Goal: Information Seeking & Learning: Understand process/instructions

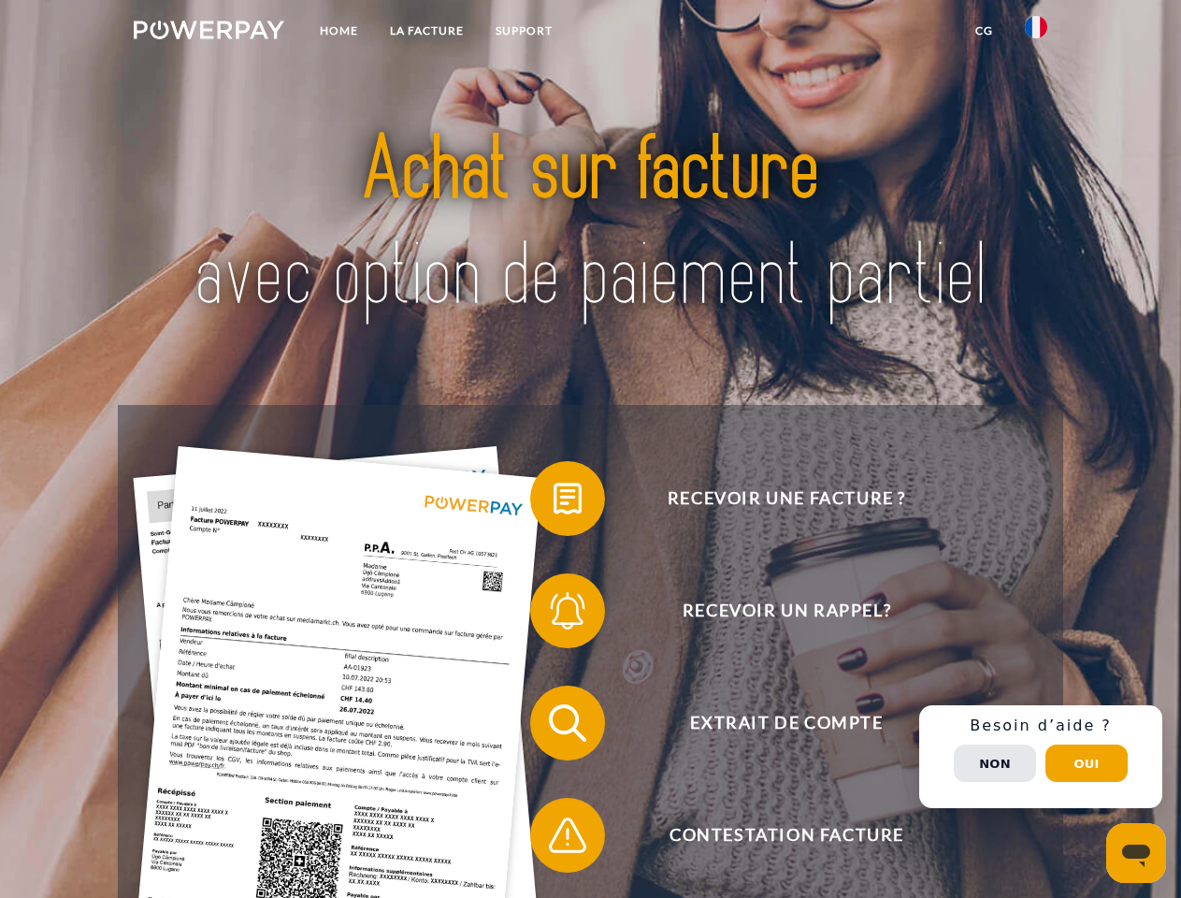
click at [209, 33] on img at bounding box center [209, 30] width 151 height 19
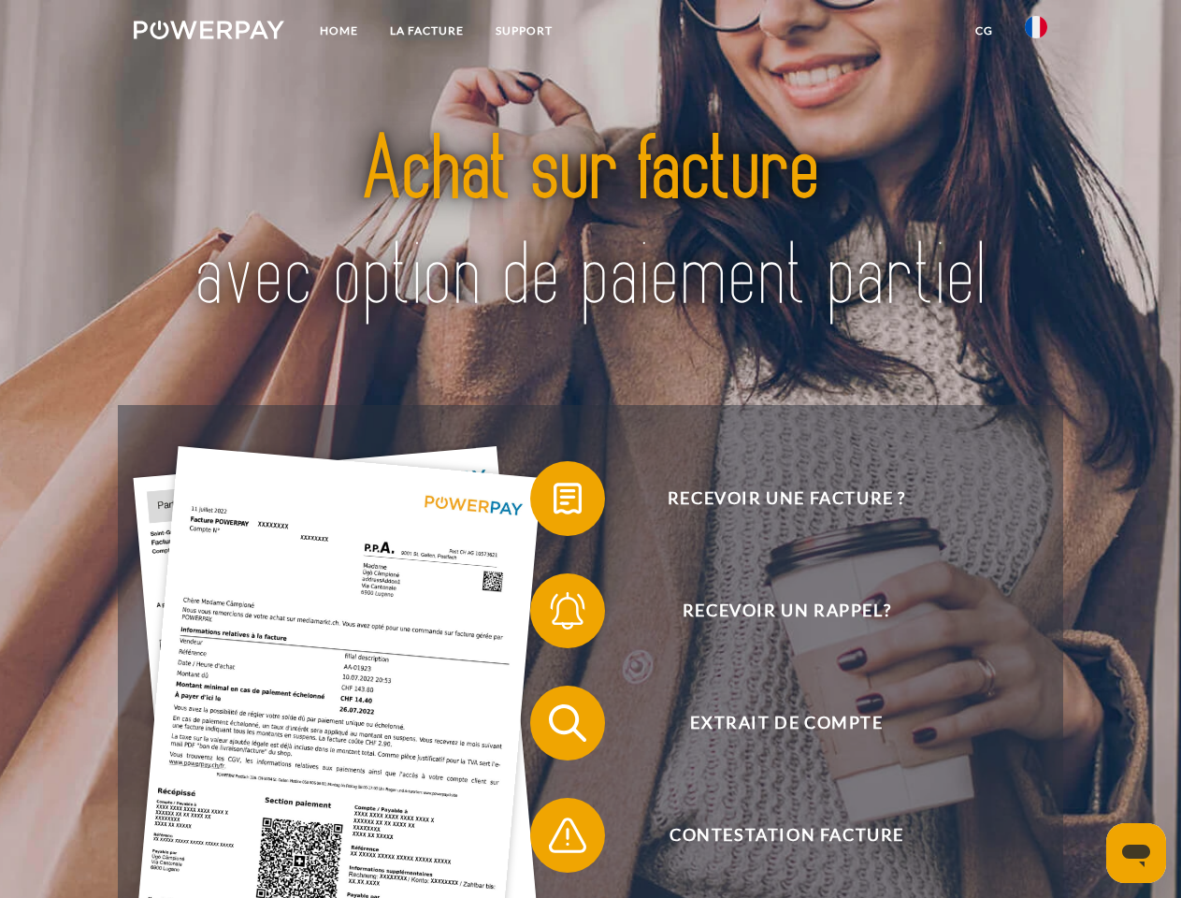
click at [1036, 33] on img at bounding box center [1036, 27] width 22 height 22
click at [984, 31] on link "CG" at bounding box center [984, 31] width 50 height 34
click at [554, 502] on span at bounding box center [540, 499] width 94 height 94
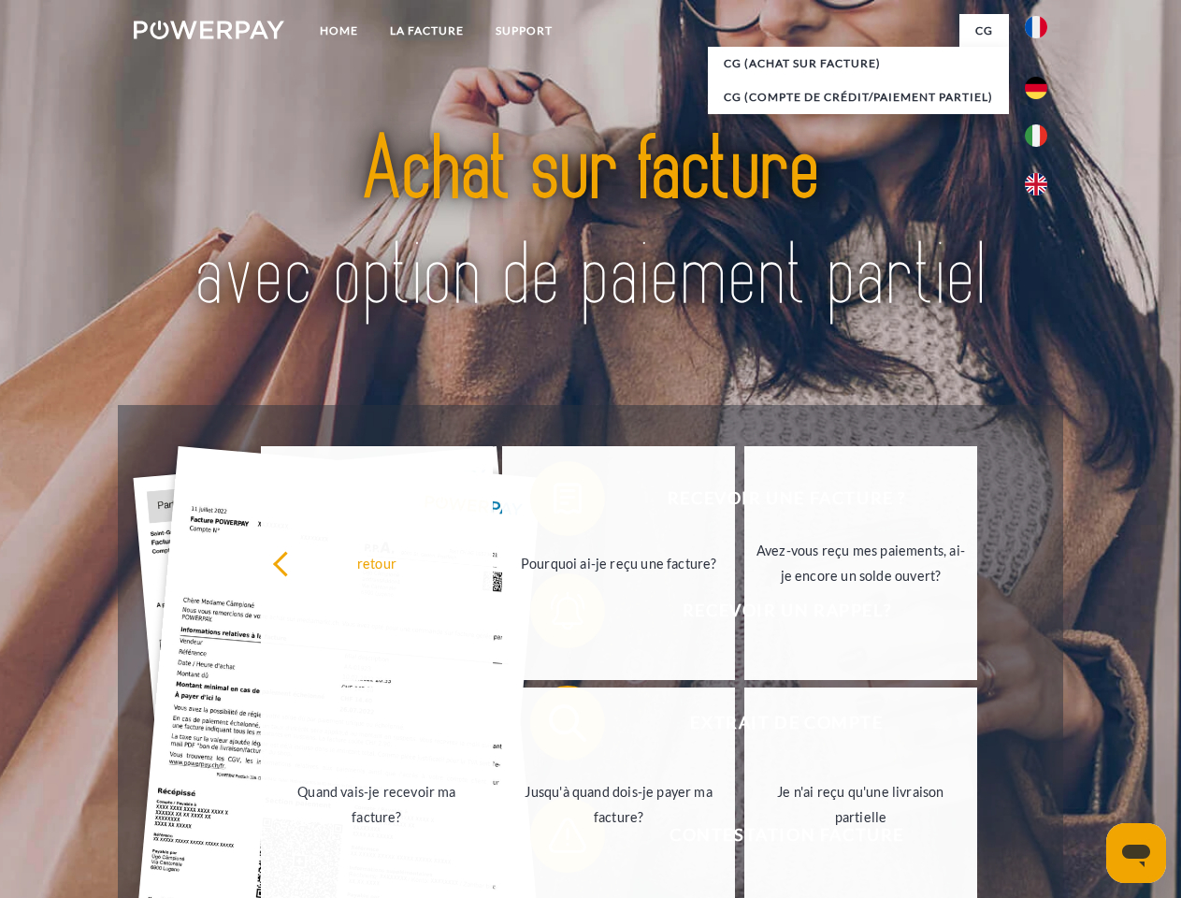
click at [554, 727] on link "Jusqu'à quand dois-je payer ma facture?" at bounding box center [618, 804] width 233 height 234
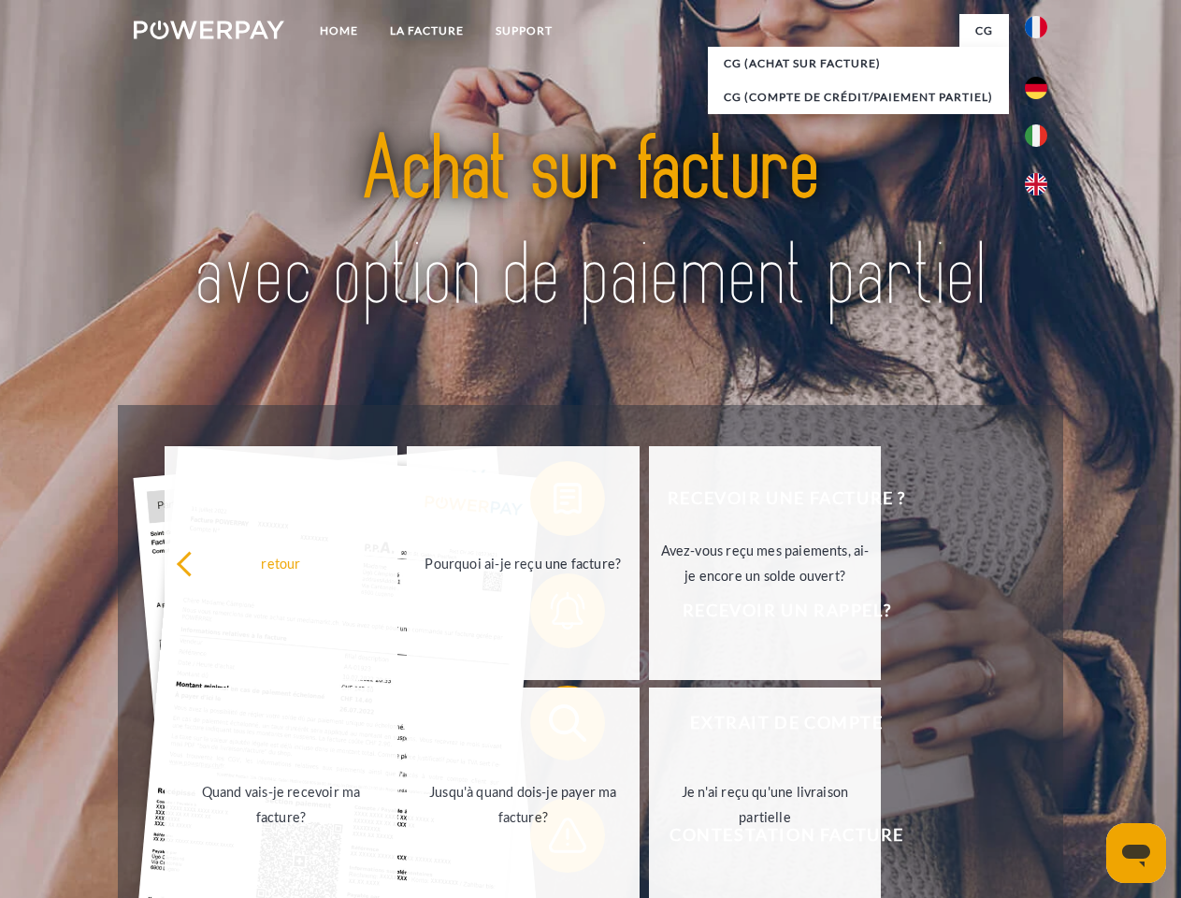
click at [554, 839] on span at bounding box center [540, 835] width 94 height 94
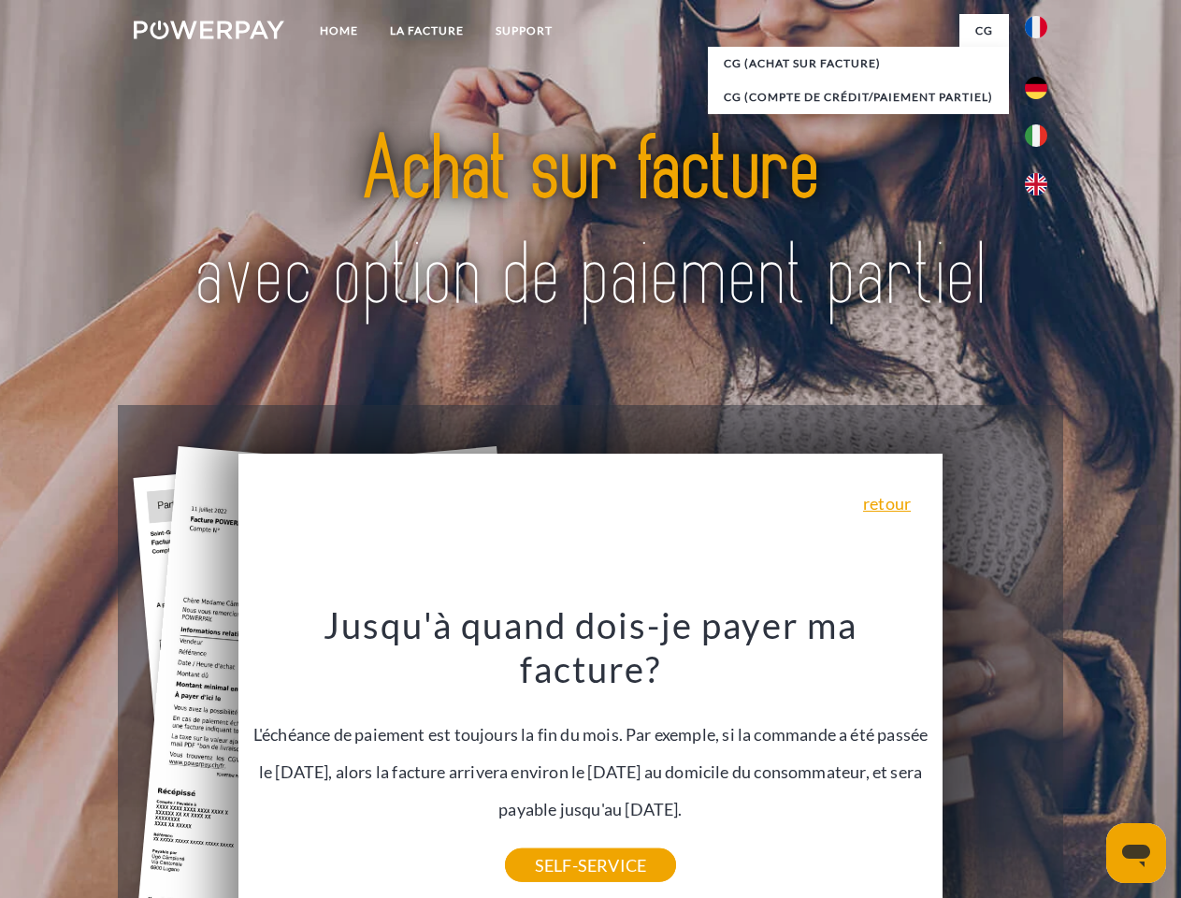
click at [1041, 757] on div "Recevoir une facture ? Recevoir un rappel? Extrait de compte retour" at bounding box center [590, 779] width 945 height 748
click at [995, 760] on span "Extrait de compte" at bounding box center [786, 722] width 458 height 75
click at [1087, 763] on header "Home LA FACTURE Support" at bounding box center [590, 645] width 1181 height 1291
